Goal: Navigation & Orientation: Find specific page/section

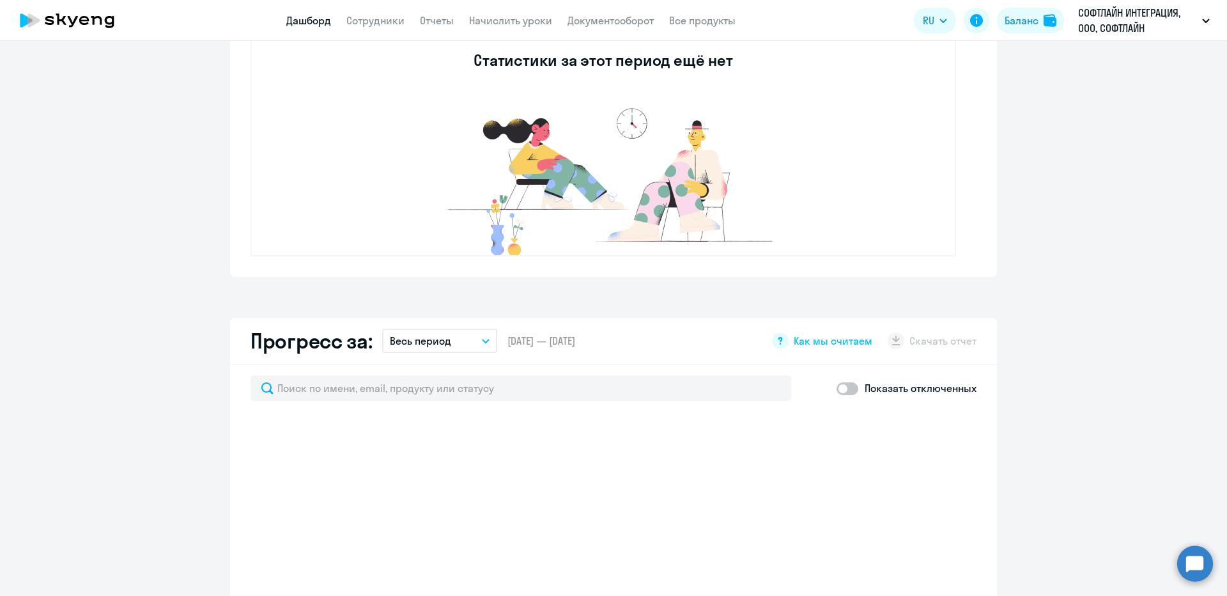
select select "30"
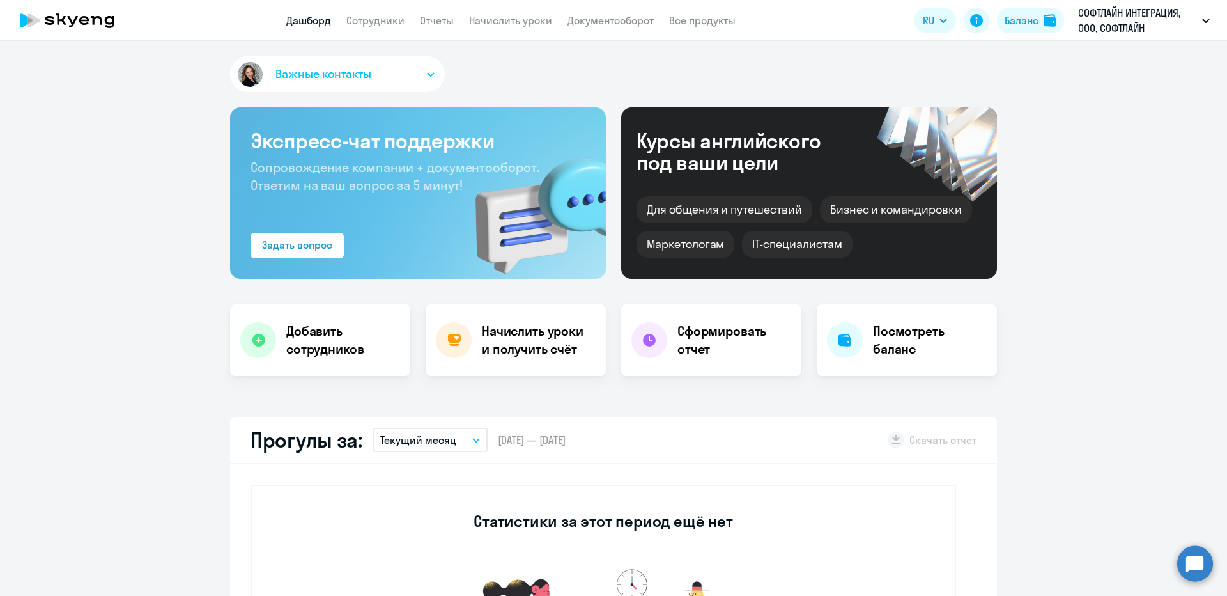
click at [526, 29] on app-header "Дашборд Сотрудники Отчеты Начислить уроки Документооборот Все продукты Дашборд …" at bounding box center [613, 20] width 1227 height 41
click at [518, 24] on link "Начислить уроки" at bounding box center [510, 20] width 83 height 13
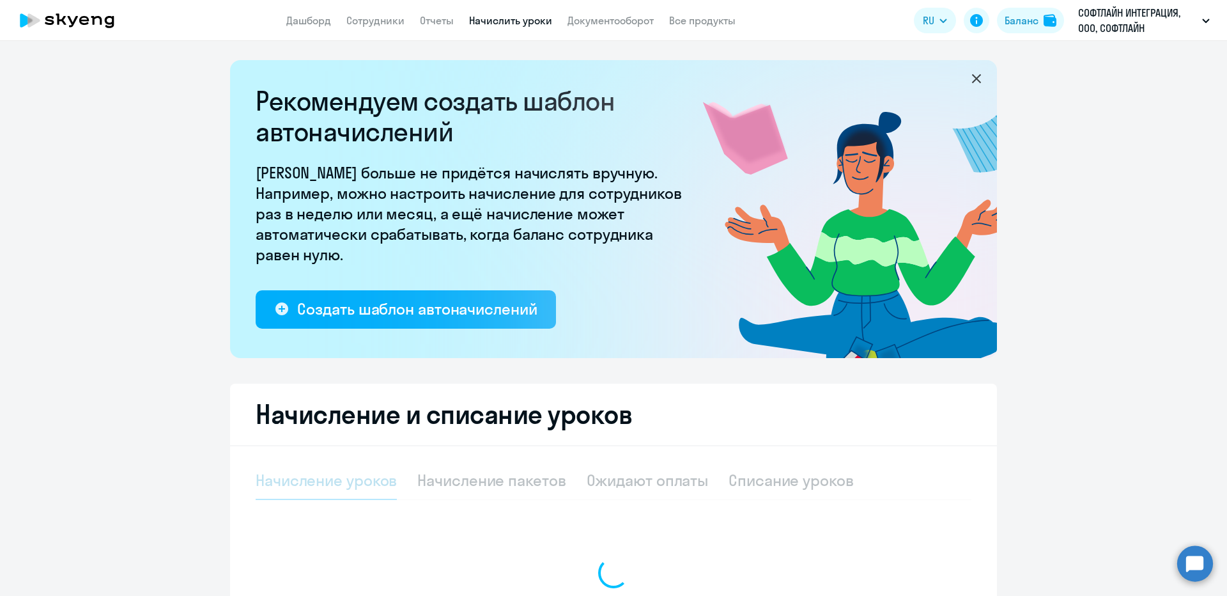
select select "10"
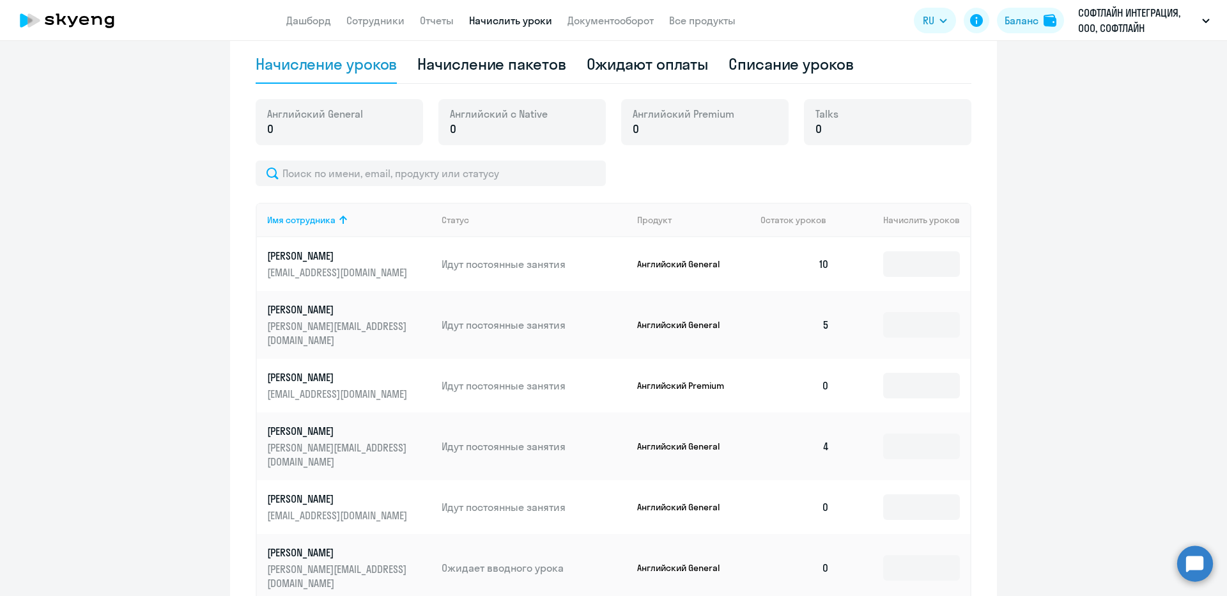
scroll to position [448, 0]
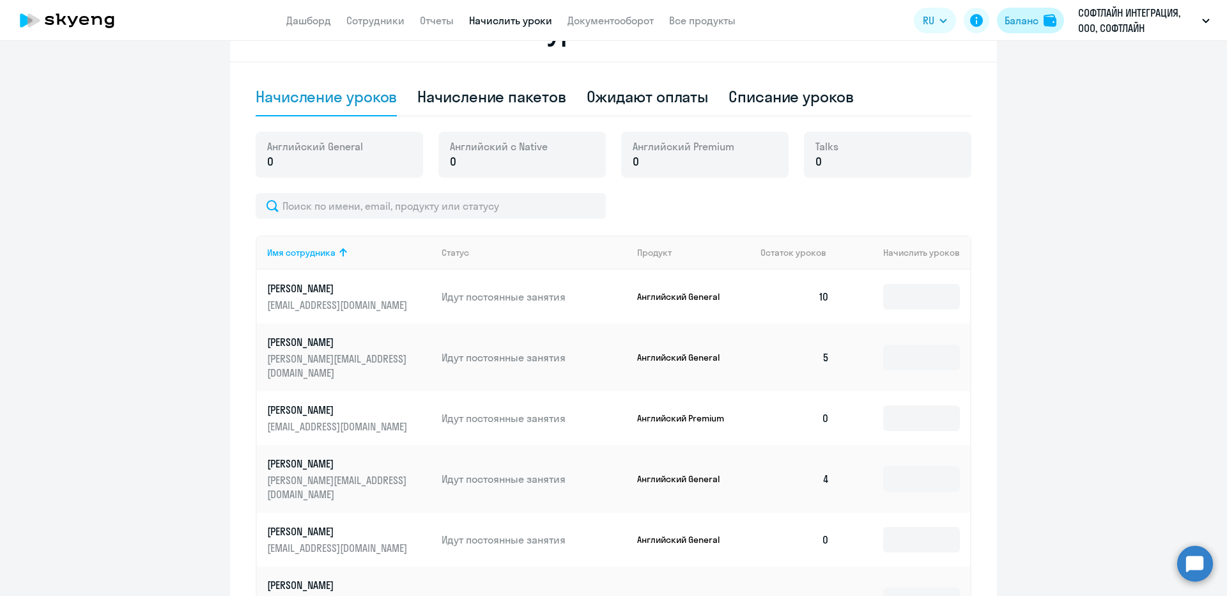
click at [1022, 26] on div "Баланс" at bounding box center [1022, 20] width 34 height 15
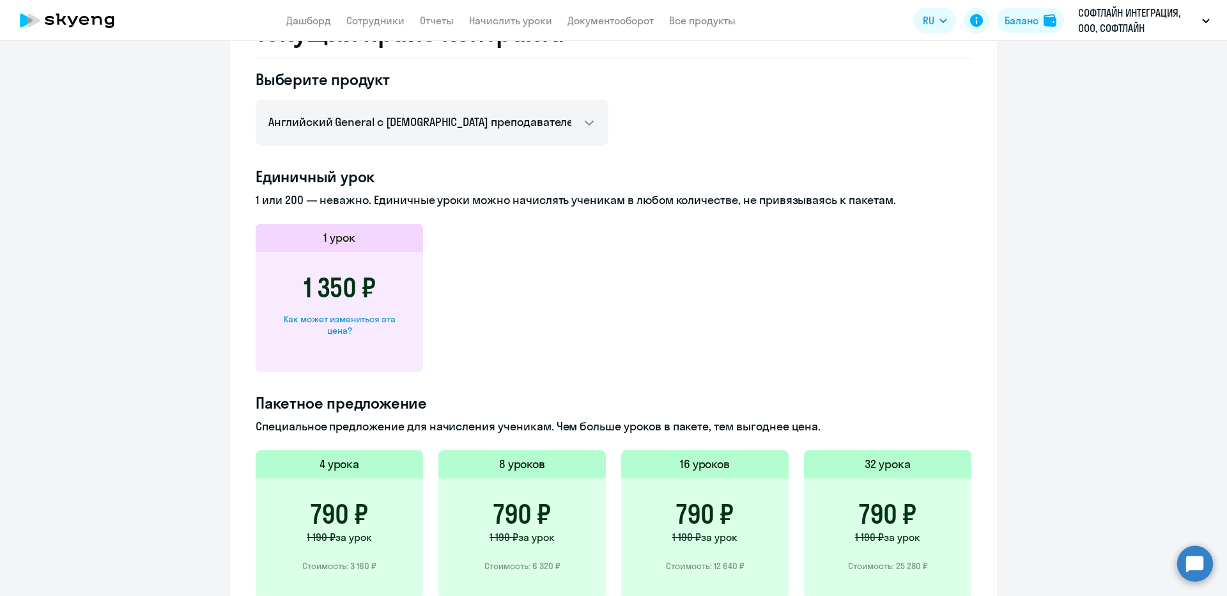
scroll to position [555, 0]
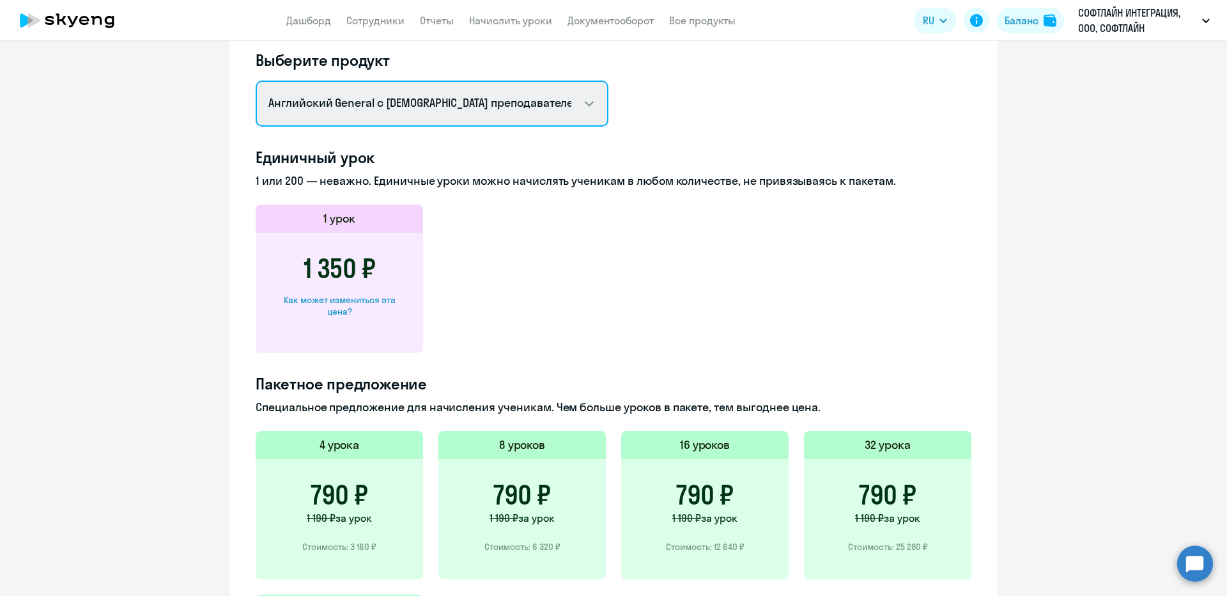
click at [337, 90] on select "Английский General с [DEMOGRAPHIC_DATA] преподавателем Английский General с [DE…" at bounding box center [432, 104] width 353 height 46
select select "english_adult_not_native_speaker_premium"
click at [256, 81] on select "Английский General с [DEMOGRAPHIC_DATA] преподавателем Английский General с [DE…" at bounding box center [432, 104] width 353 height 46
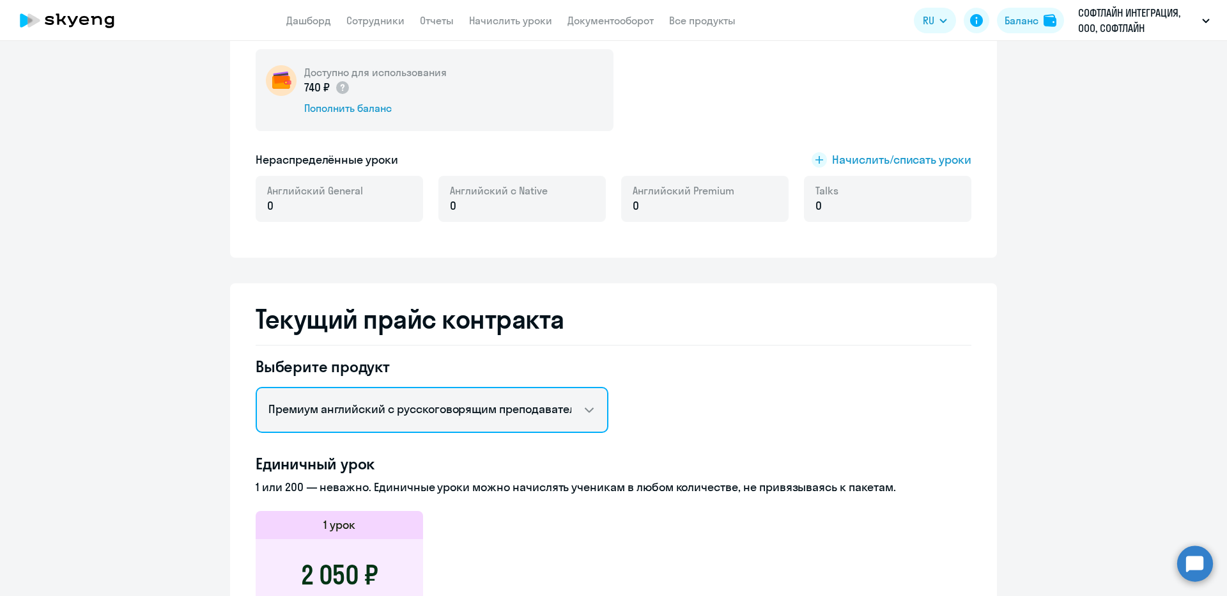
scroll to position [235, 0]
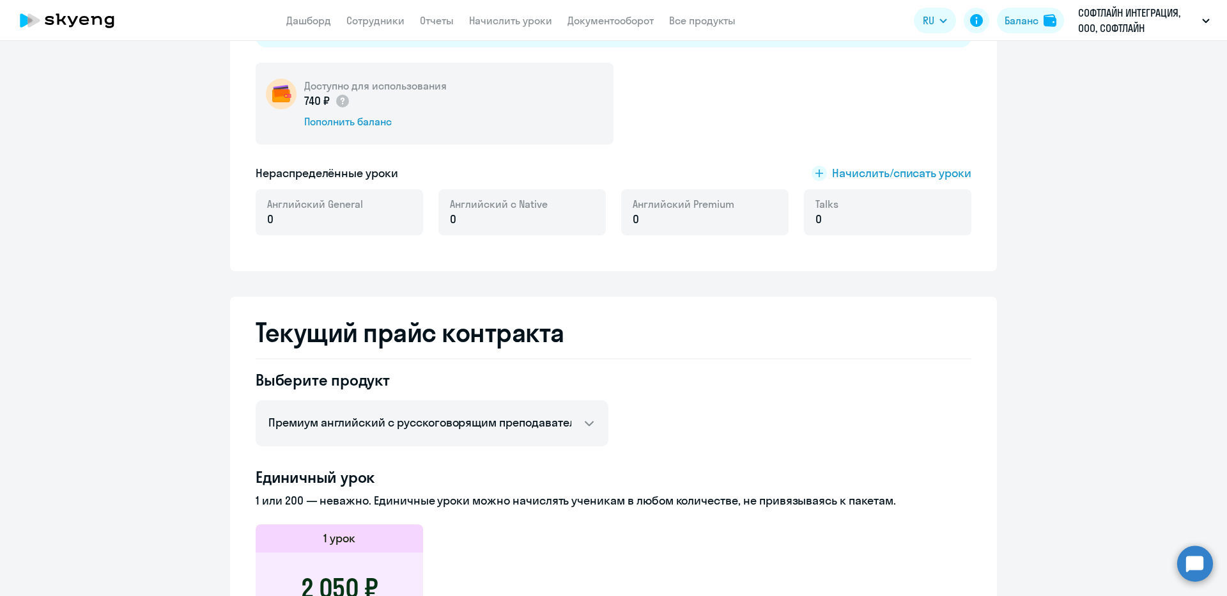
click at [471, 27] on app-menu-item-link "Начислить уроки" at bounding box center [510, 21] width 83 height 16
click at [433, 20] on link "Отчеты" at bounding box center [437, 20] width 34 height 13
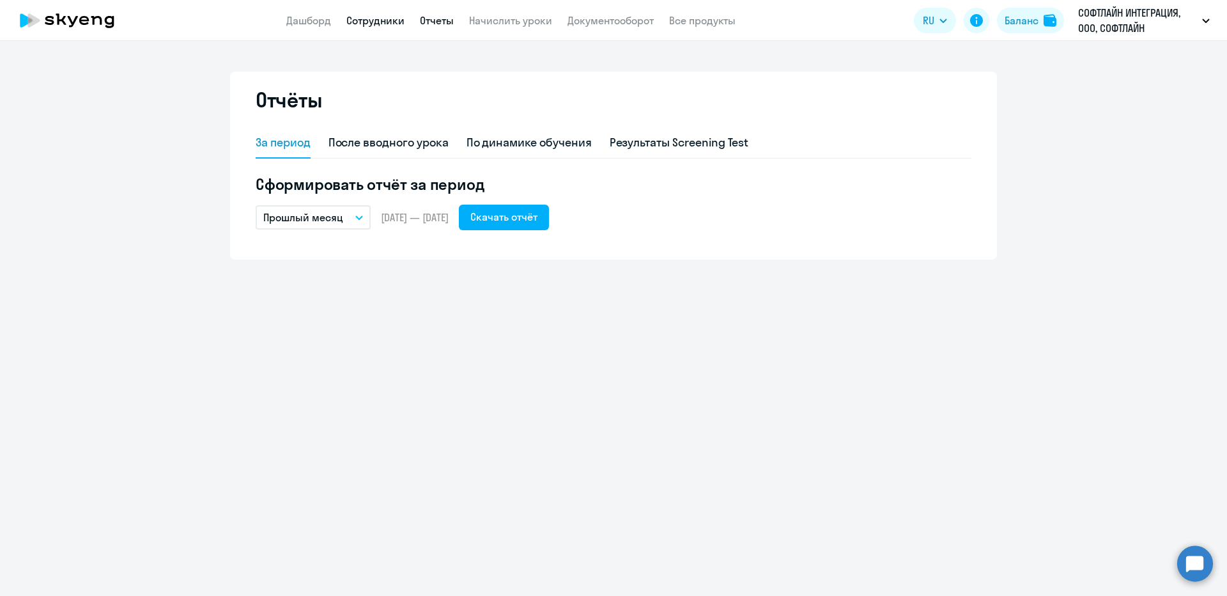
click at [363, 24] on link "Сотрудники" at bounding box center [375, 20] width 58 height 13
select select "30"
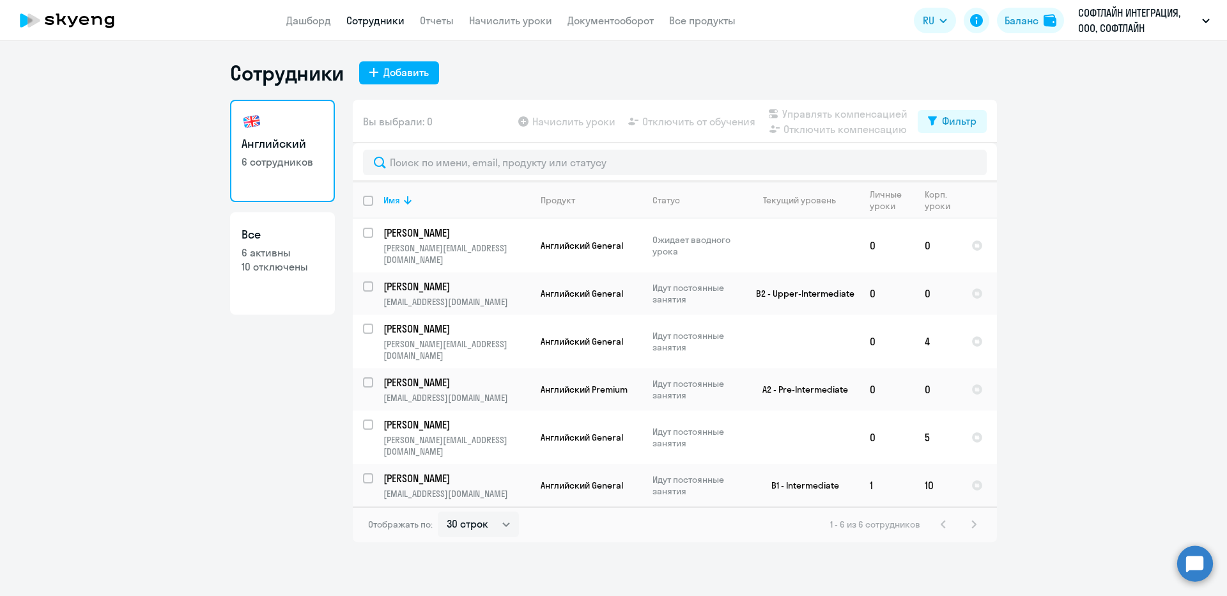
click at [498, 28] on app-header "Дашборд Сотрудники Отчеты Начислить уроки Документооборот Все продукты Дашборд …" at bounding box center [613, 20] width 1227 height 41
click at [487, 13] on app-menu-item-link "Начислить уроки" at bounding box center [510, 21] width 83 height 16
click at [486, 23] on link "Начислить уроки" at bounding box center [510, 20] width 83 height 13
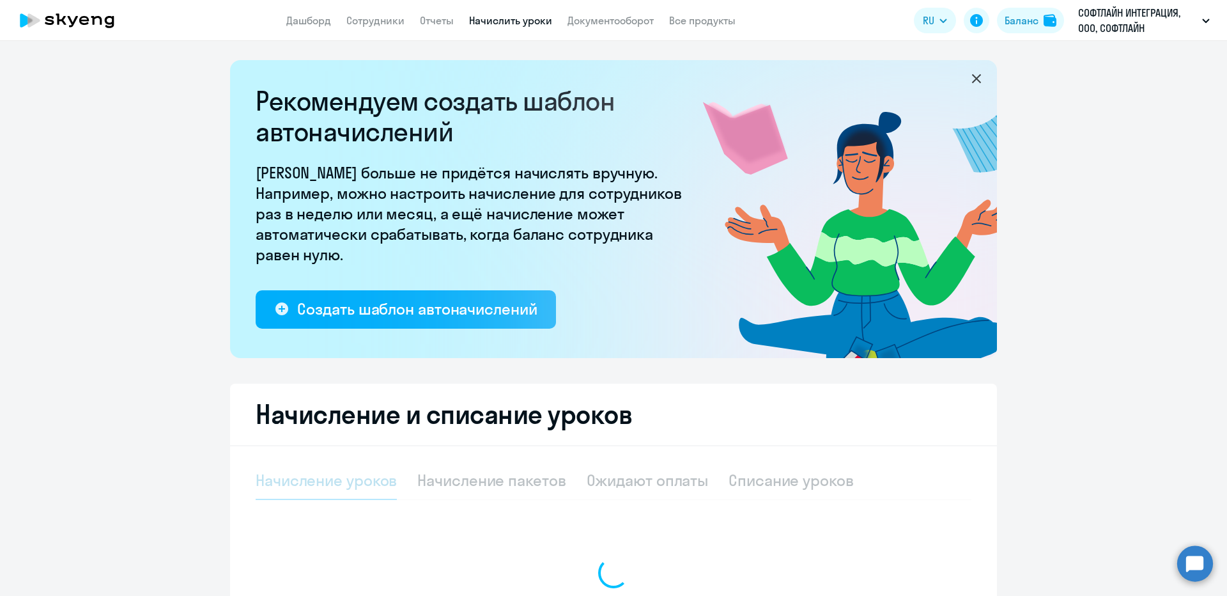
select select "10"
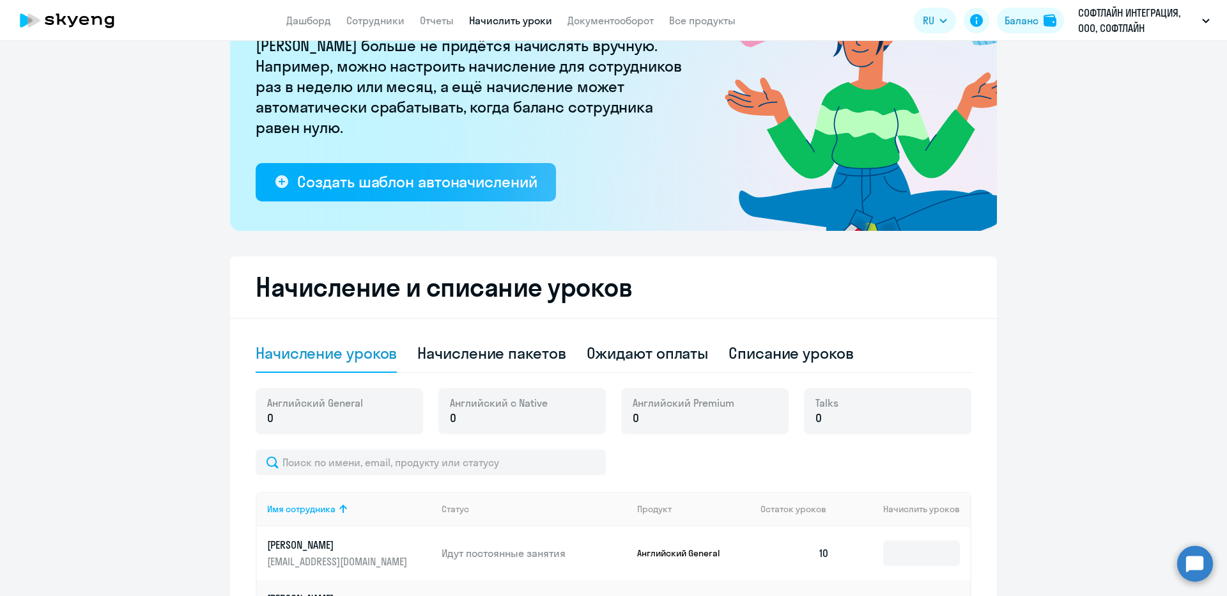
scroll to position [128, 0]
click at [767, 360] on div "Списание уроков" at bounding box center [791, 352] width 125 height 20
select select "10"
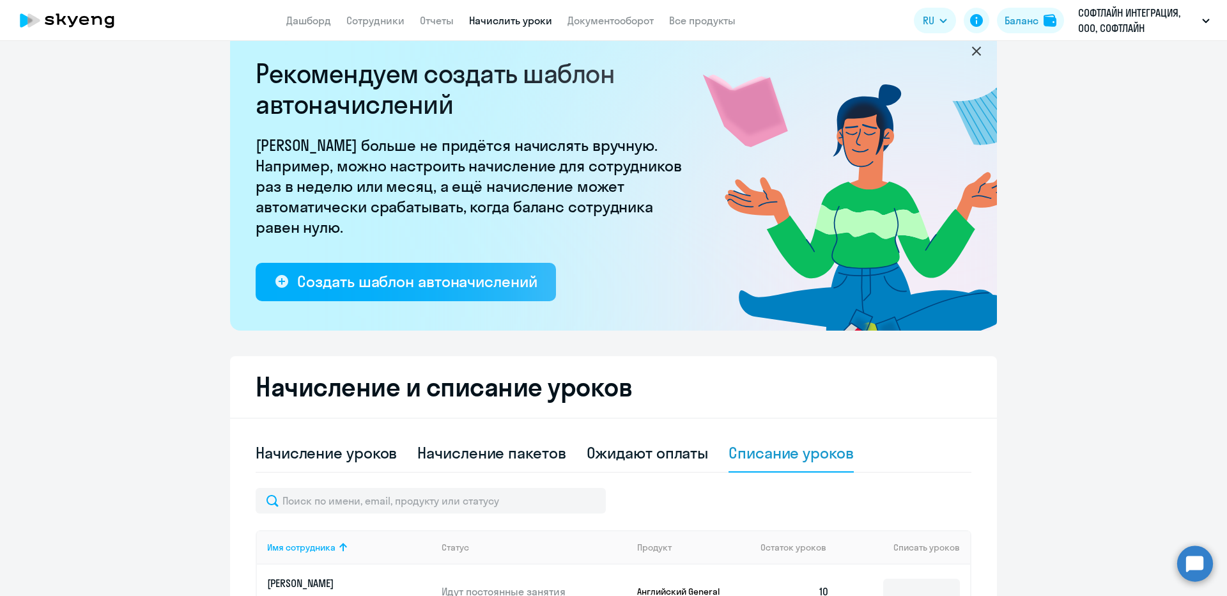
scroll to position [0, 0]
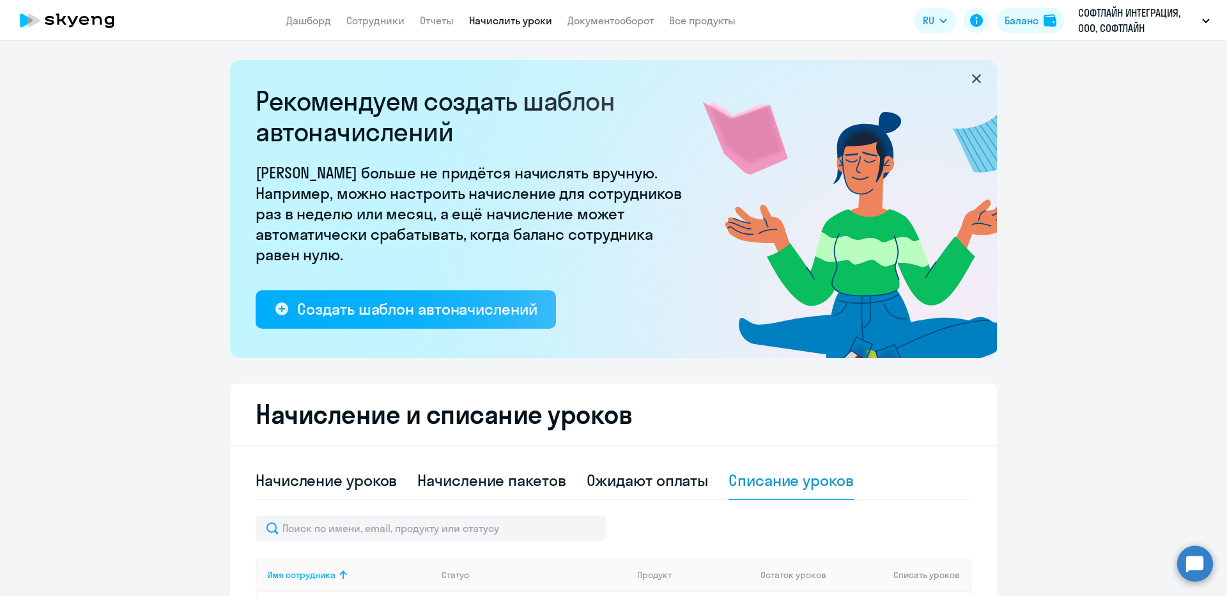
drag, startPoint x: 467, startPoint y: 24, endPoint x: 549, endPoint y: 24, distance: 82.5
click at [549, 24] on nav "Дашборд Сотрудники Отчеты Начислить уроки Документооборот Все продукты" at bounding box center [510, 21] width 449 height 16
copy link "Начислить уроки"
drag, startPoint x: 872, startPoint y: 492, endPoint x: 728, endPoint y: 483, distance: 144.7
click at [728, 483] on div "Начисление уроков Начисление пакетов Ожидают оплаты Списание уроков" at bounding box center [614, 481] width 716 height 38
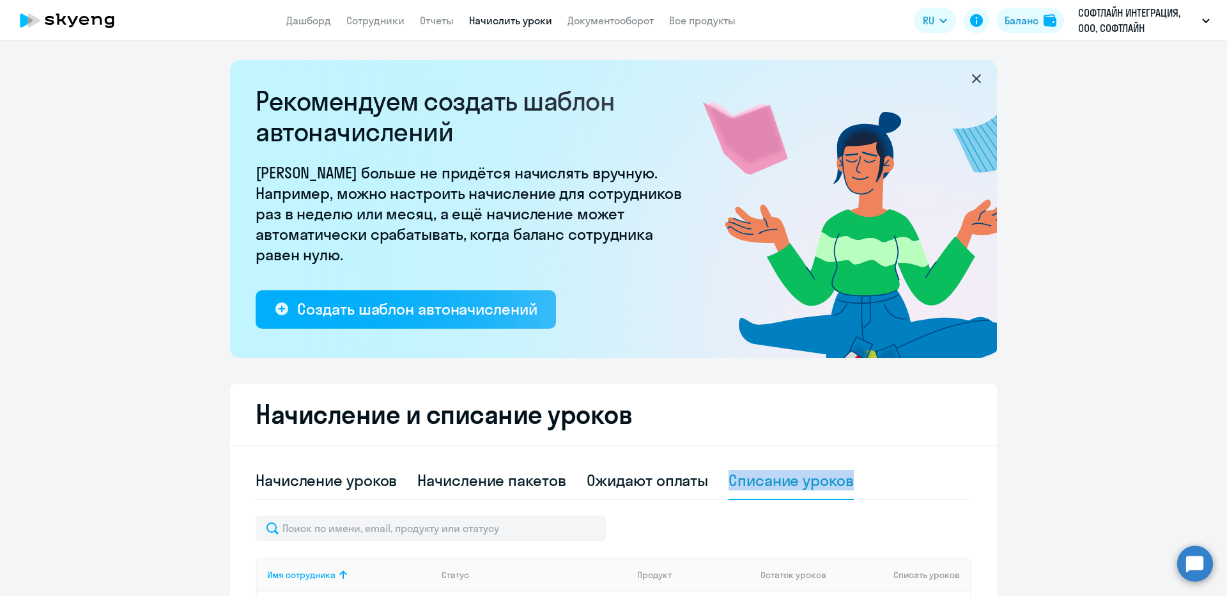
copy div "Списание уроков"
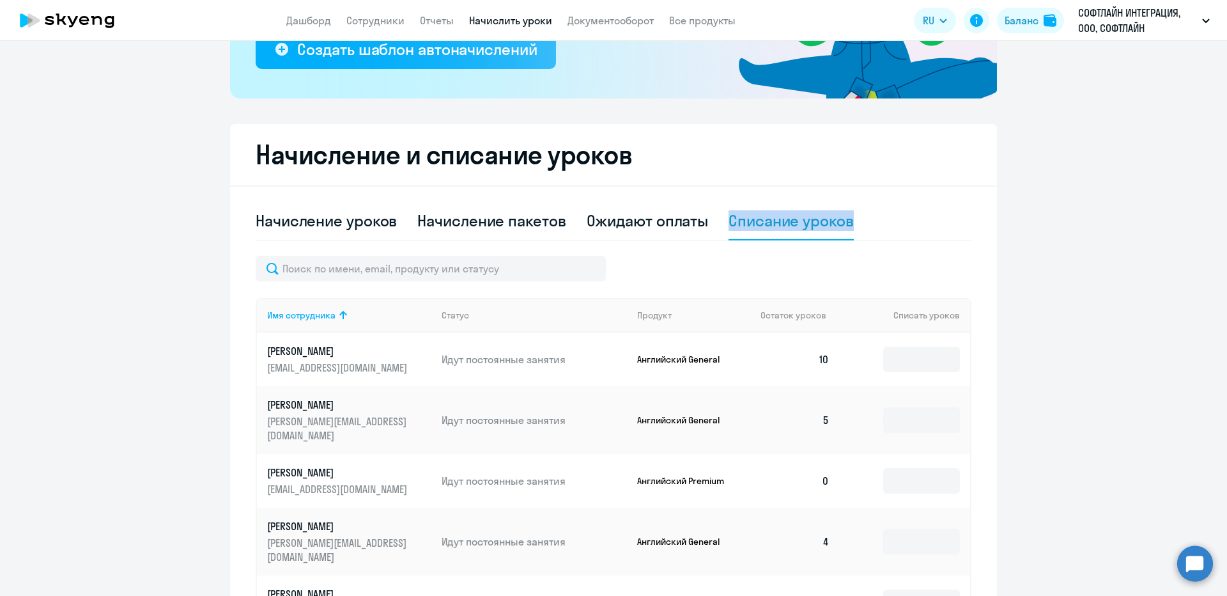
scroll to position [256, 0]
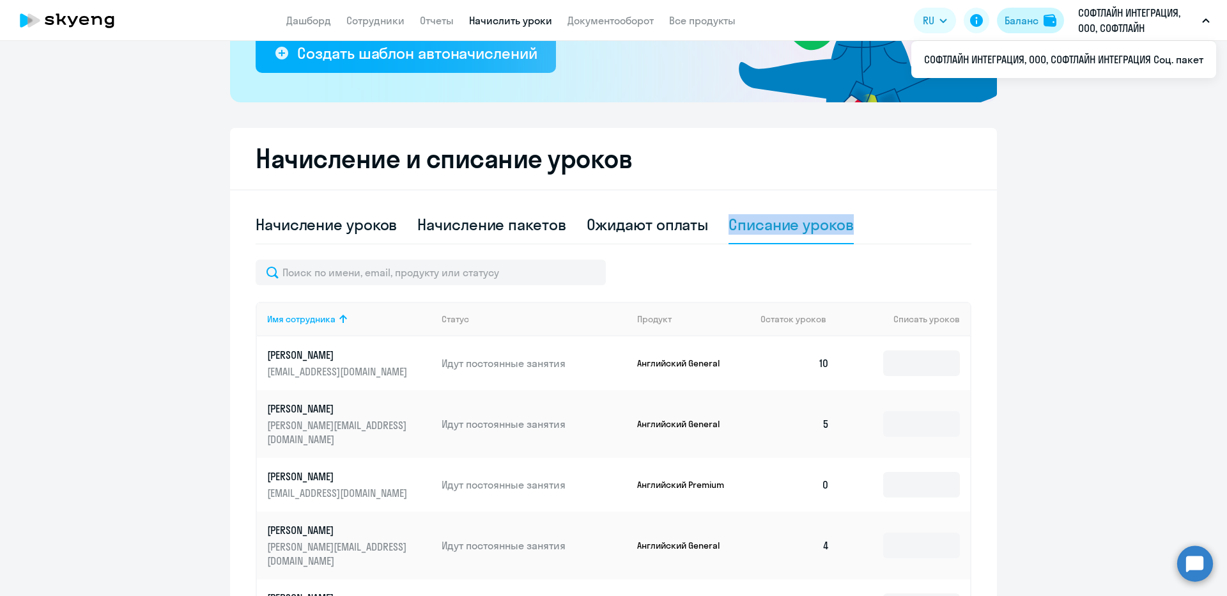
click at [1052, 13] on button "Баланс" at bounding box center [1030, 21] width 67 height 26
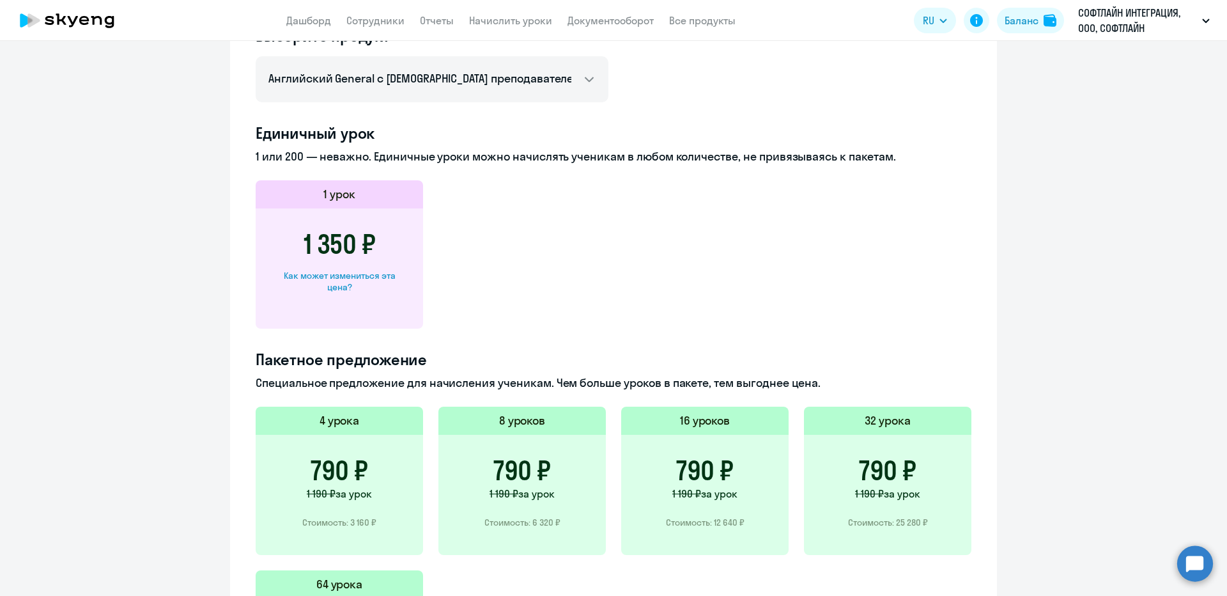
scroll to position [551, 0]
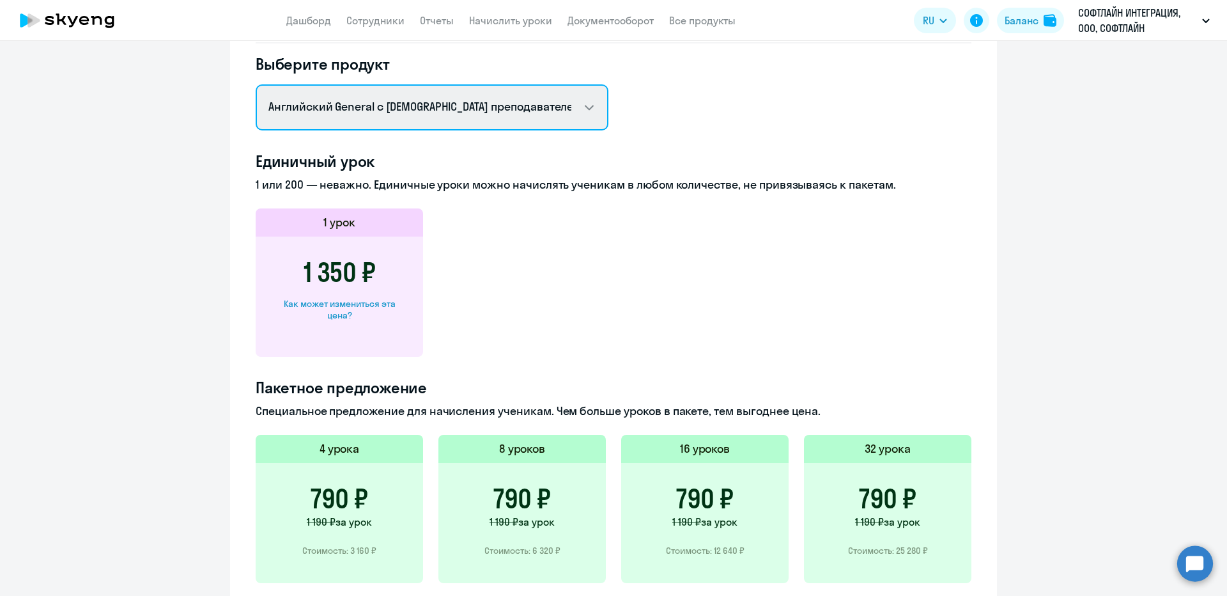
drag, startPoint x: 401, startPoint y: 98, endPoint x: 399, endPoint y: 118, distance: 20.5
click at [401, 98] on select "Английский General с [DEMOGRAPHIC_DATA] преподавателем Английский General с [DE…" at bounding box center [432, 107] width 353 height 46
drag, startPoint x: 369, startPoint y: 113, endPoint x: 367, endPoint y: 127, distance: 14.2
click at [369, 113] on select "Английский General с [DEMOGRAPHIC_DATA] преподавателем Английский General с [DE…" at bounding box center [432, 107] width 353 height 46
select select "english_adult_not_native_speaker_premium"
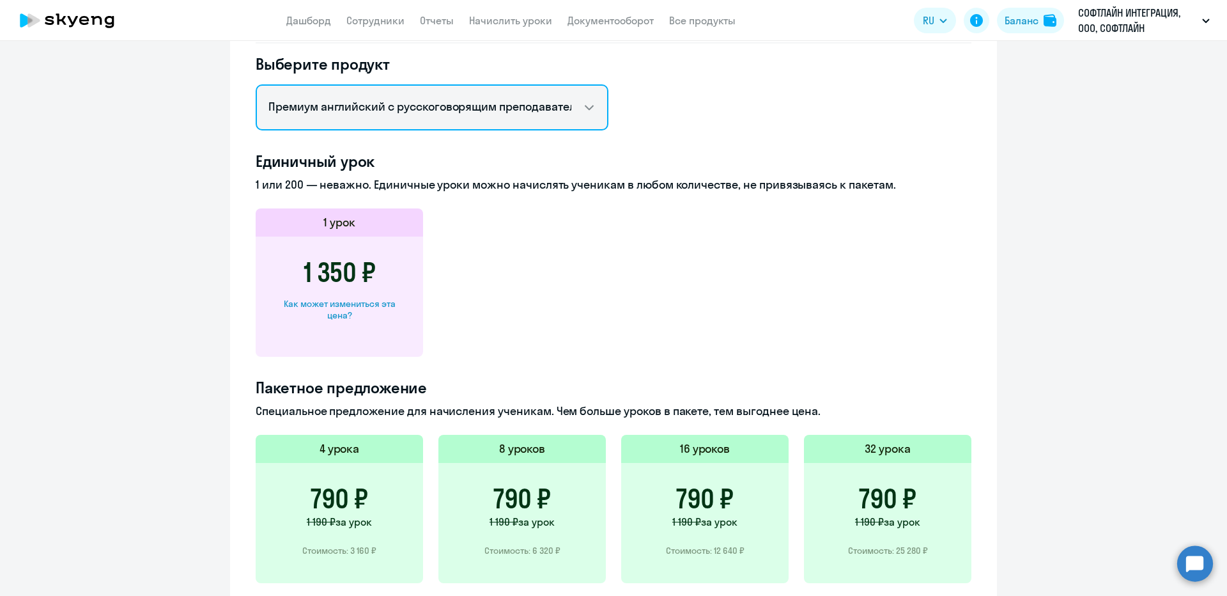
click at [256, 84] on select "Английский General с [DEMOGRAPHIC_DATA] преподавателем Английский General с [DE…" at bounding box center [432, 107] width 353 height 46
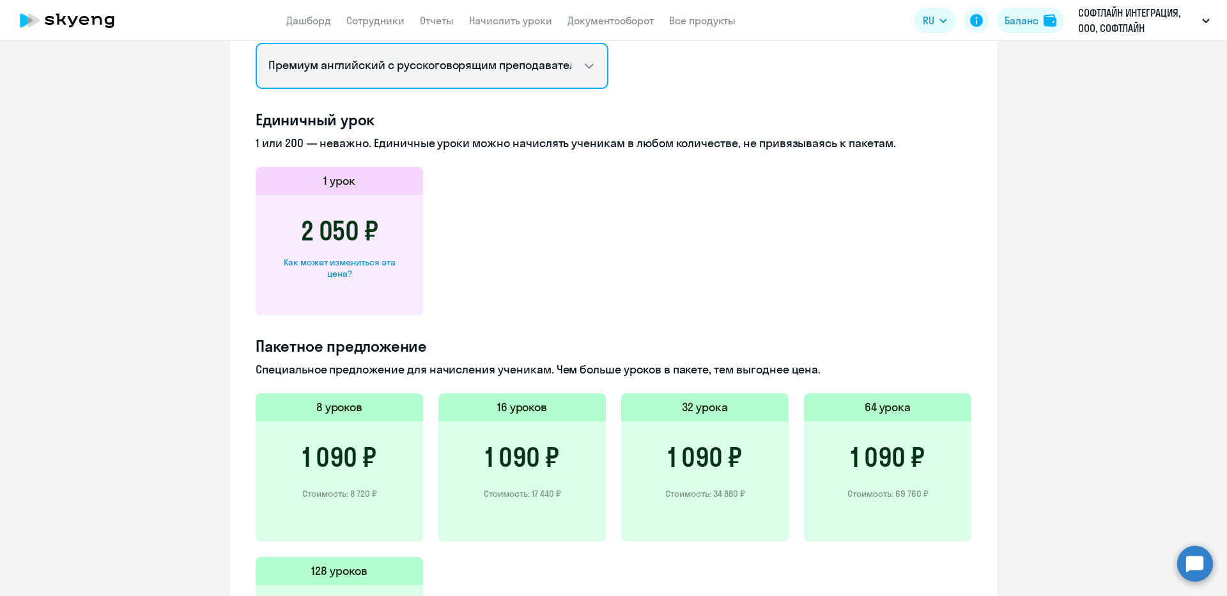
scroll to position [615, 0]
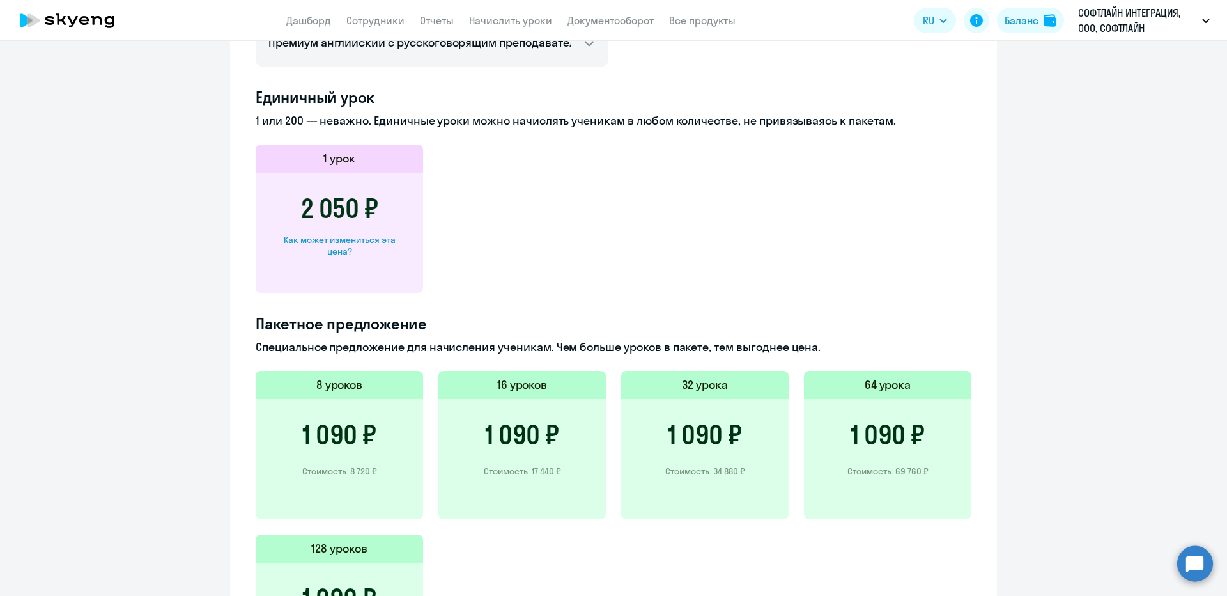
click at [330, 205] on h3 "2 050 ₽" at bounding box center [339, 208] width 77 height 31
click at [352, 210] on h3 "2 050 ₽" at bounding box center [339, 208] width 77 height 31
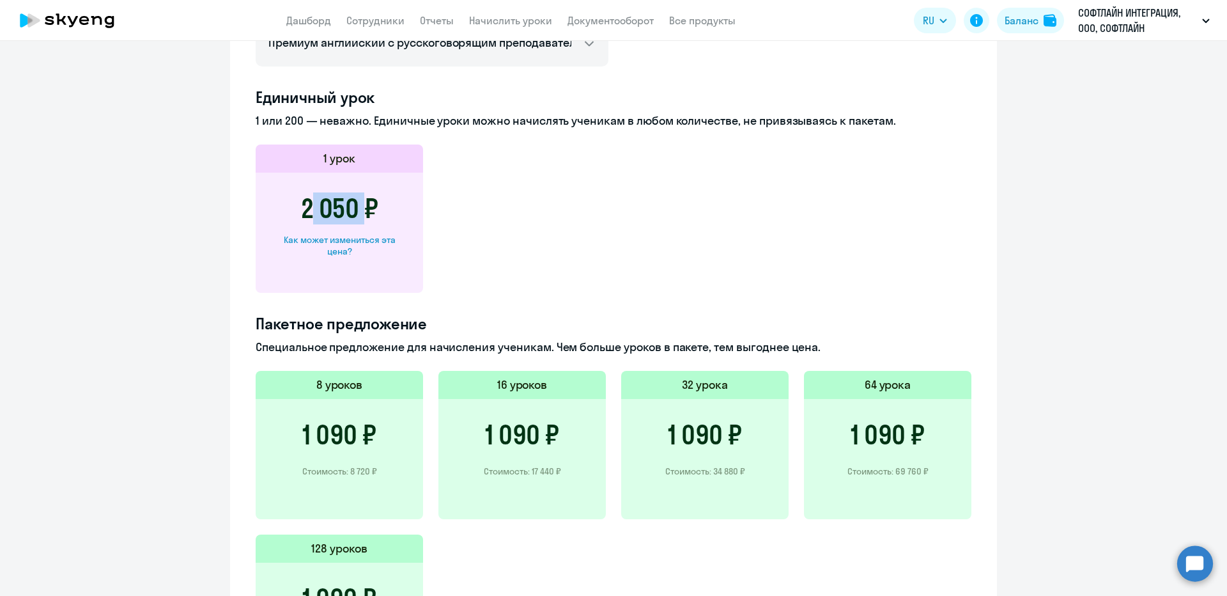
drag, startPoint x: 354, startPoint y: 210, endPoint x: 286, endPoint y: 208, distance: 67.8
click at [286, 208] on div "2 050 ₽ Как может измениться эта цена?" at bounding box center [339, 233] width 167 height 120
copy h3 "2 050"
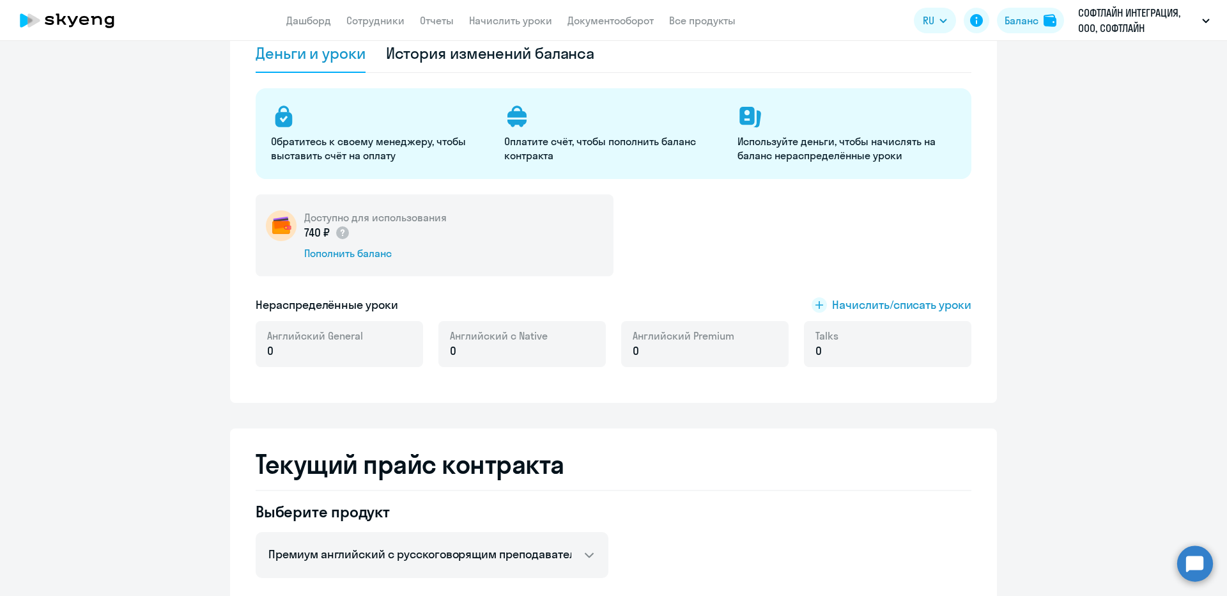
scroll to position [40, 0]
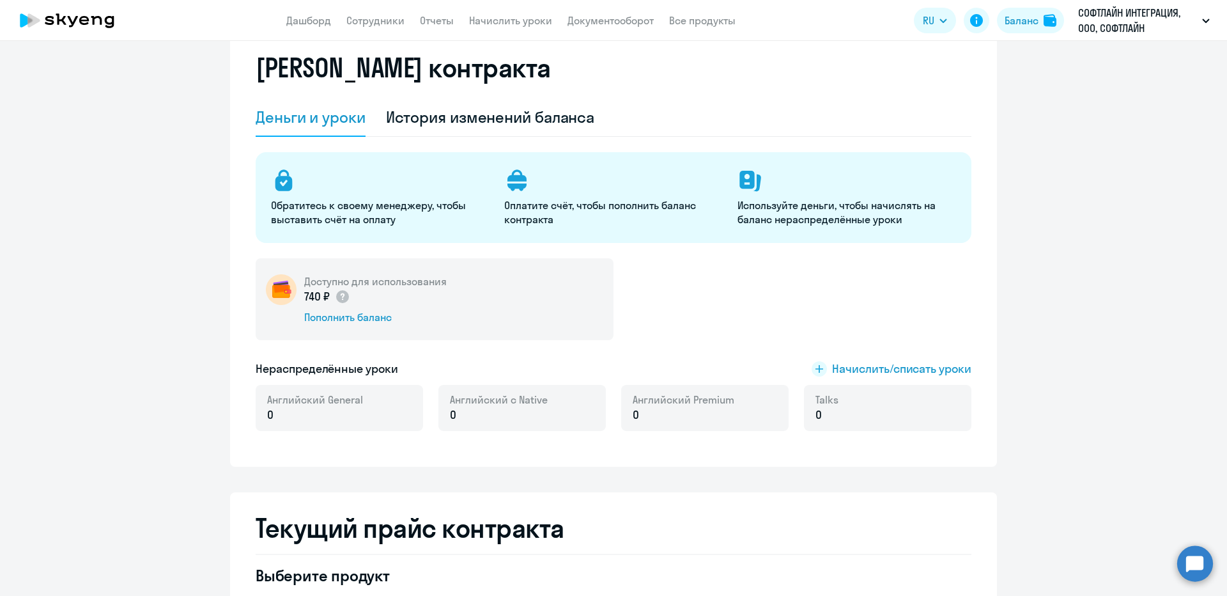
click at [466, 26] on nav "Дашборд Сотрудники Отчеты Начислить уроки Документооборот Все продукты" at bounding box center [510, 21] width 449 height 16
click at [399, 20] on link "Сотрудники" at bounding box center [375, 20] width 58 height 13
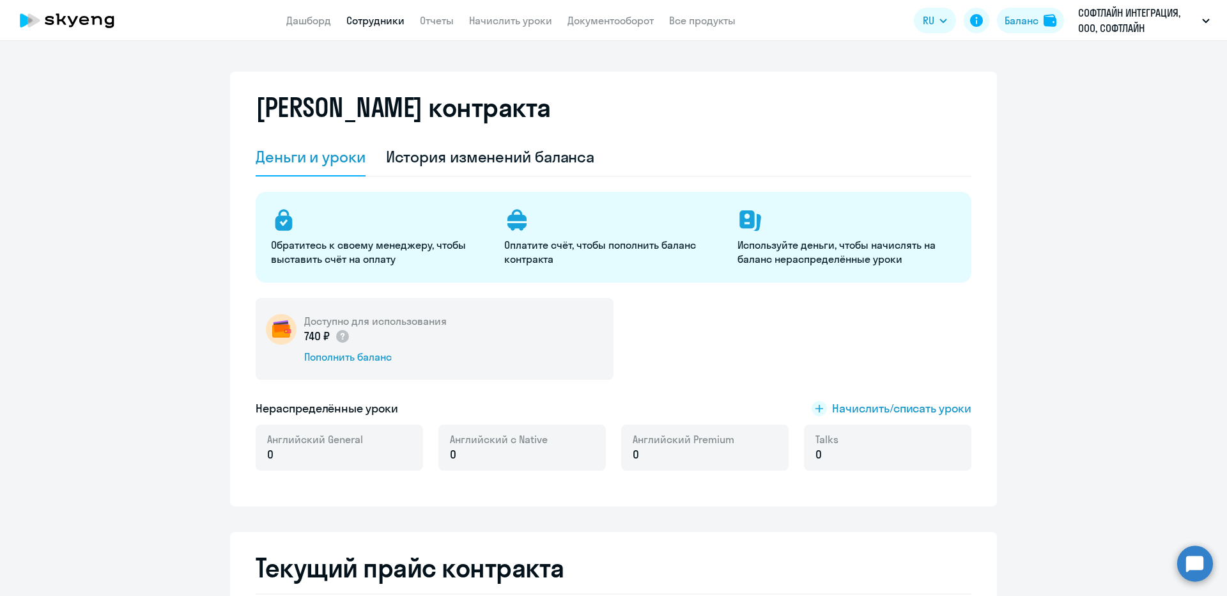
select select "30"
